Goal: Task Accomplishment & Management: Manage account settings

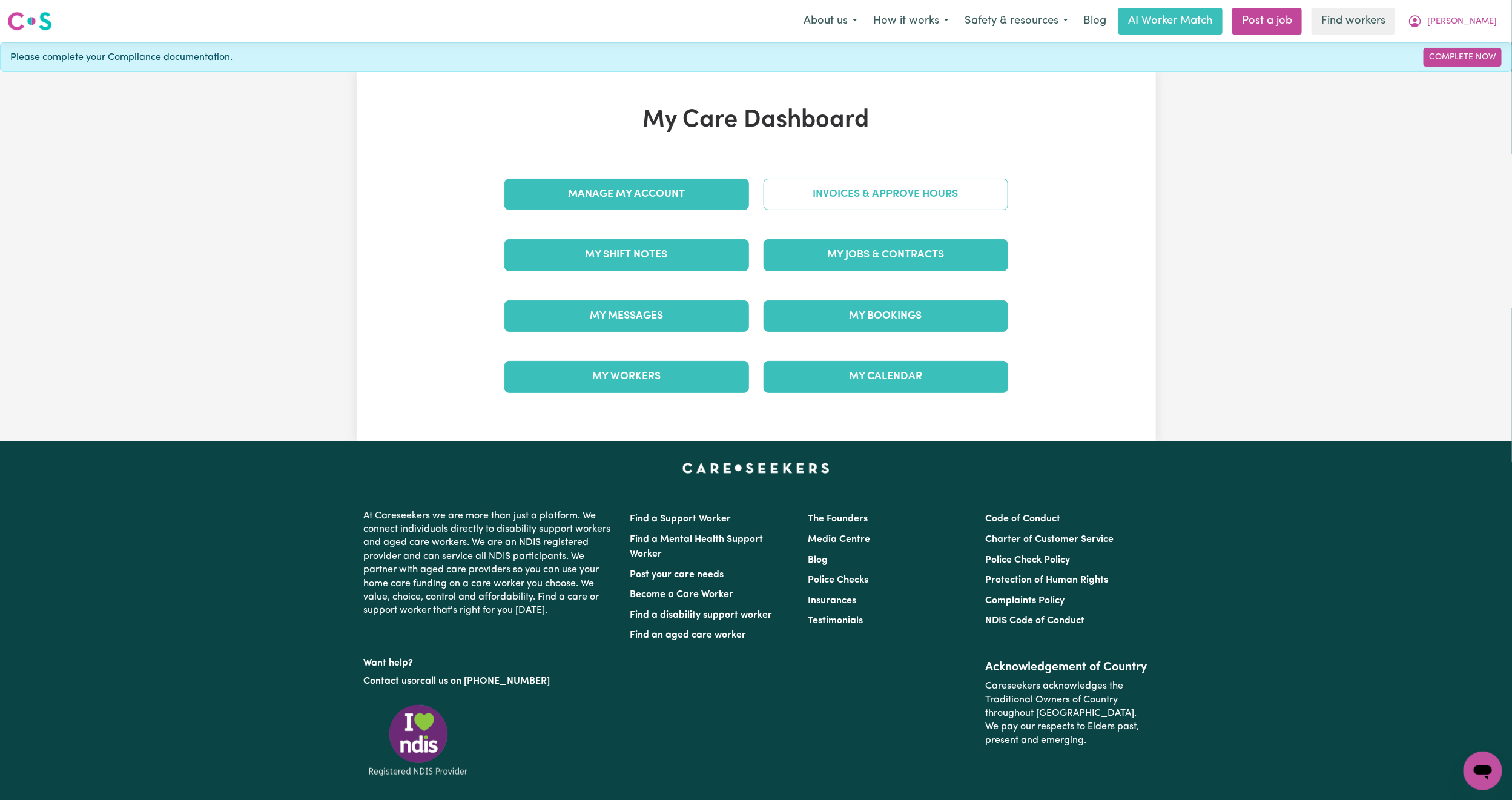
click at [847, 202] on link "Invoices & Approve Hours" at bounding box center [886, 194] width 245 height 31
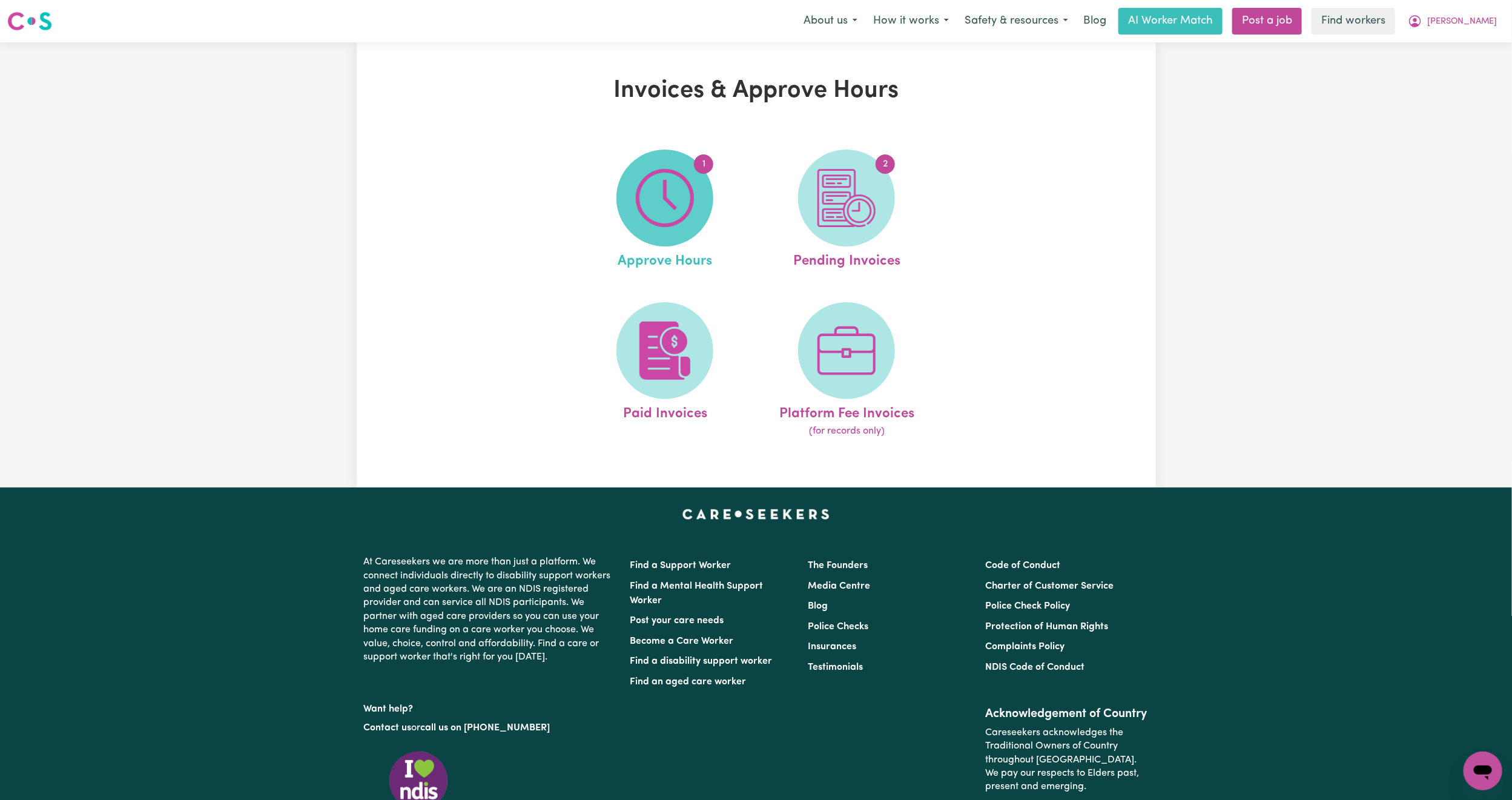
click at [665, 204] on img at bounding box center [664, 197] width 58 height 58
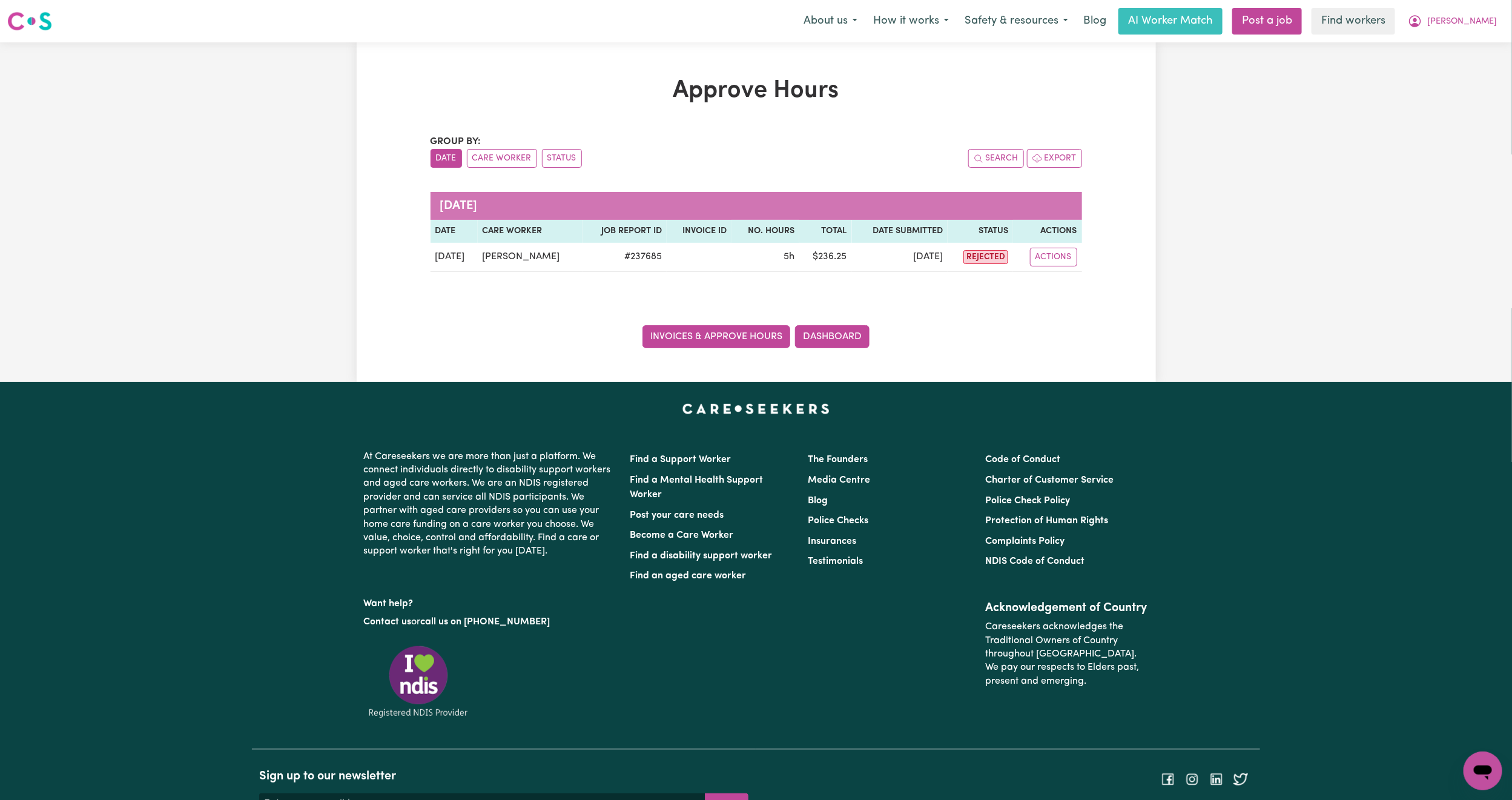
click at [747, 329] on link "Invoices & Approve Hours" at bounding box center [716, 337] width 148 height 23
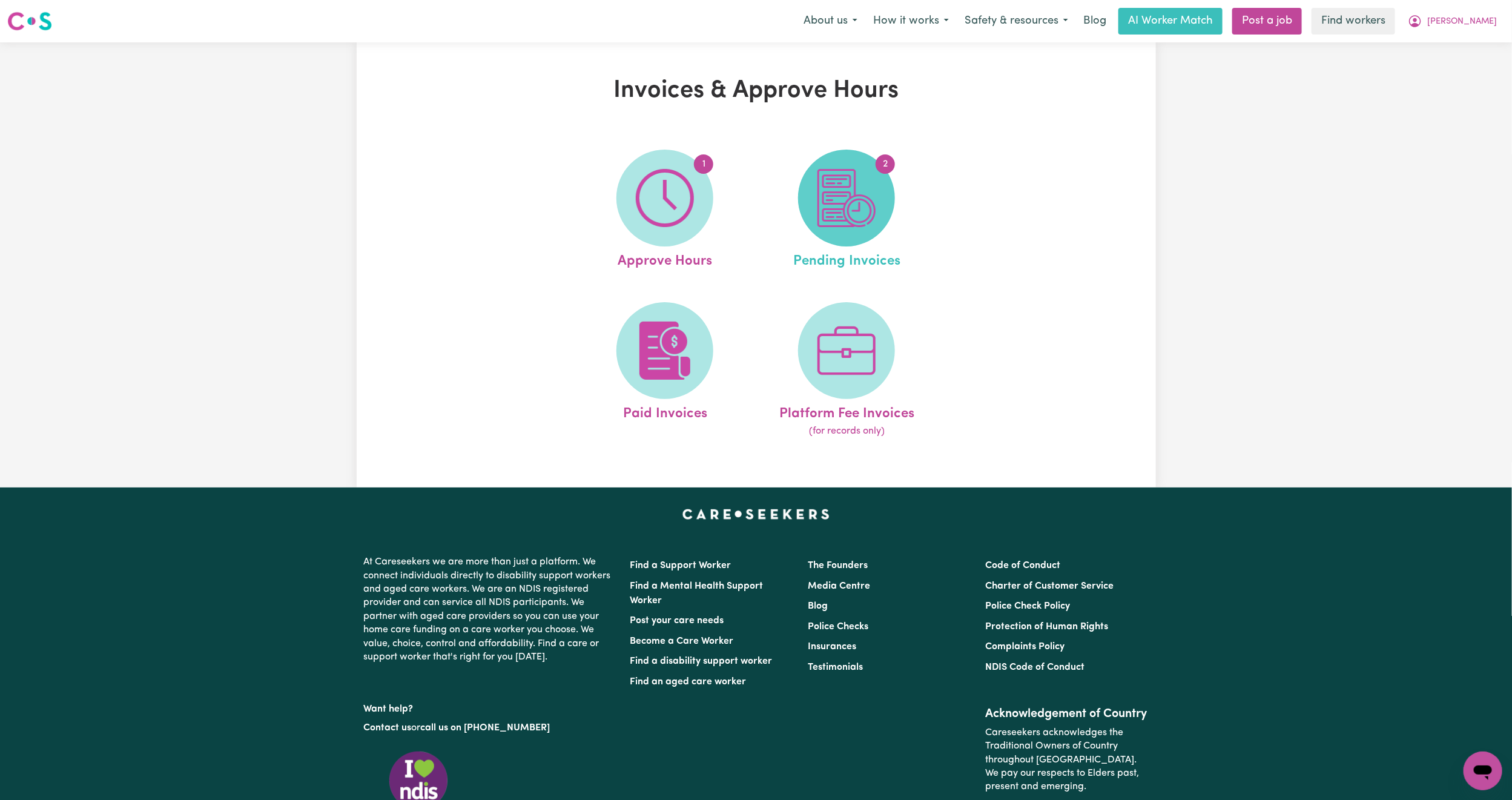
click at [829, 211] on img at bounding box center [846, 197] width 58 height 58
